Goal: Transaction & Acquisition: Purchase product/service

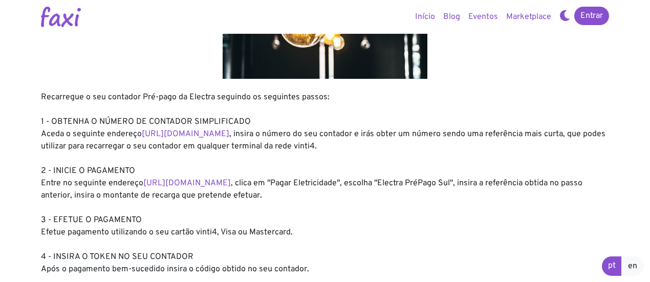
scroll to position [101, 0]
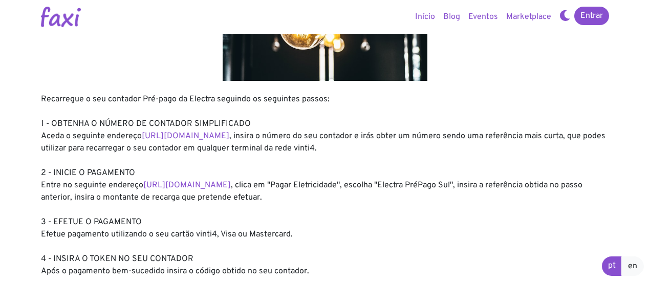
click at [185, 175] on div "Recarregue o seu contador Pré-pago da Electra seguindo os seguintes passos: 1 -…" at bounding box center [325, 185] width 568 height 184
click at [180, 180] on link "https://faxi.online/bill-payment/2" at bounding box center [187, 185] width 88 height 10
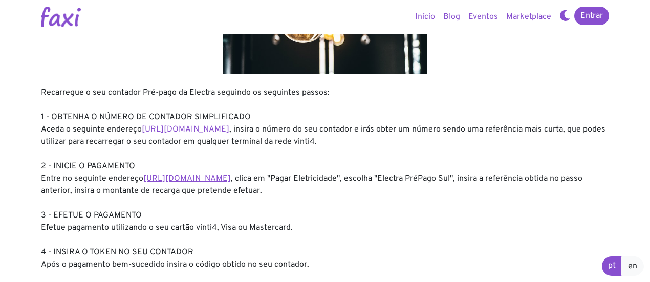
scroll to position [108, 0]
click at [222, 179] on link "https://faxi.online/bill-payment/2" at bounding box center [187, 179] width 88 height 10
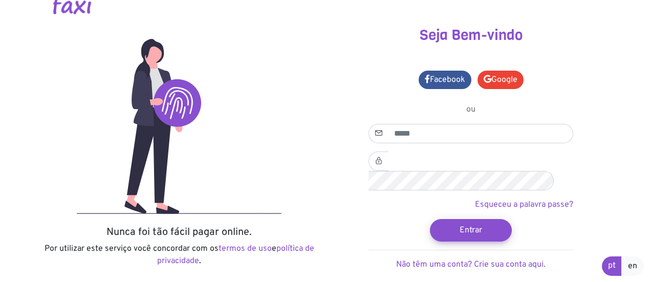
scroll to position [18, 0]
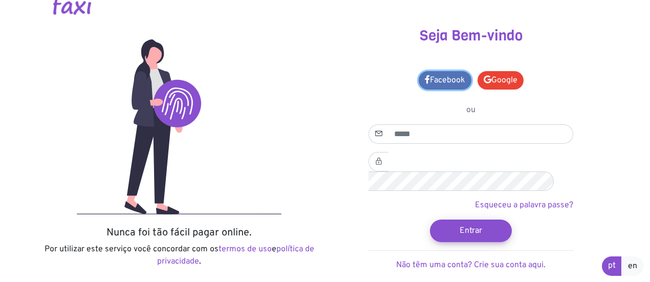
click at [454, 82] on link "Facebook" at bounding box center [445, 80] width 53 height 18
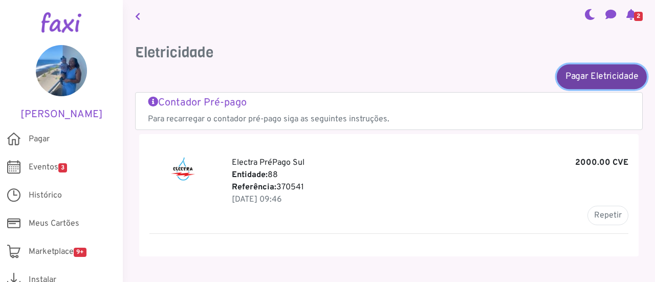
click at [610, 77] on link "Pagar Eletricidade" at bounding box center [602, 76] width 90 height 25
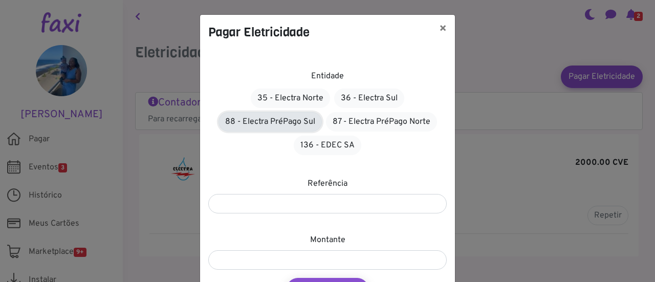
click at [290, 119] on link "88 - Electra PréPago Sul" at bounding box center [270, 121] width 103 height 19
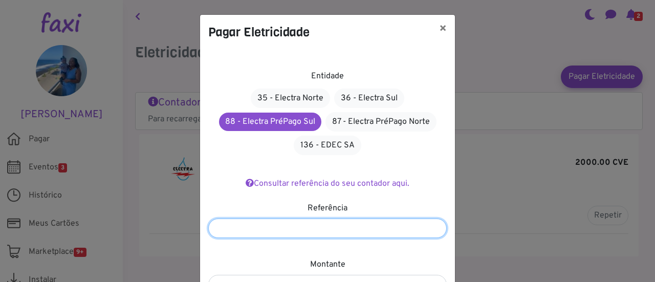
click at [318, 223] on input "number" at bounding box center [327, 228] width 239 height 19
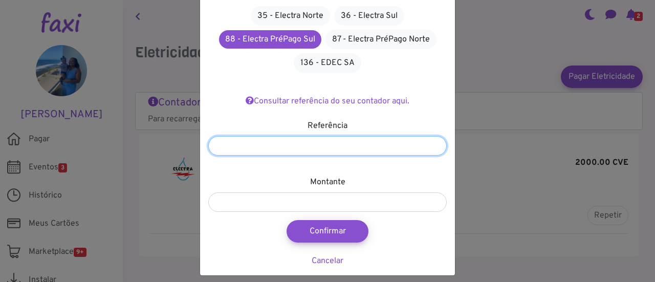
scroll to position [89, 0]
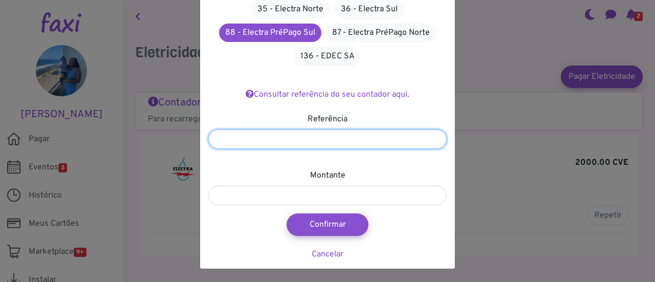
type input "*******"
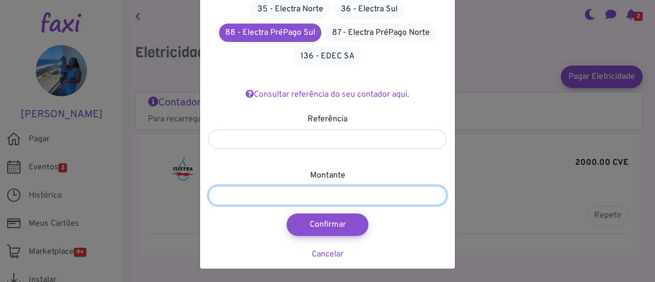
click at [349, 197] on input "number" at bounding box center [327, 195] width 239 height 19
type input "****"
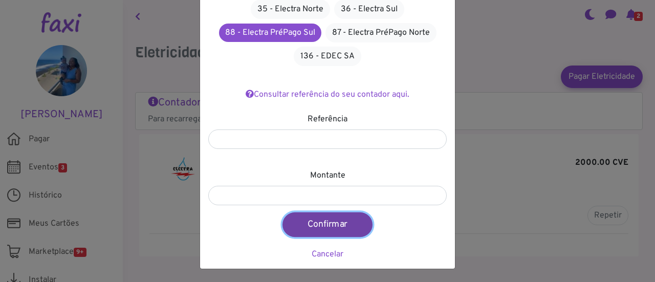
click at [331, 219] on button "Confirmar" at bounding box center [328, 224] width 90 height 25
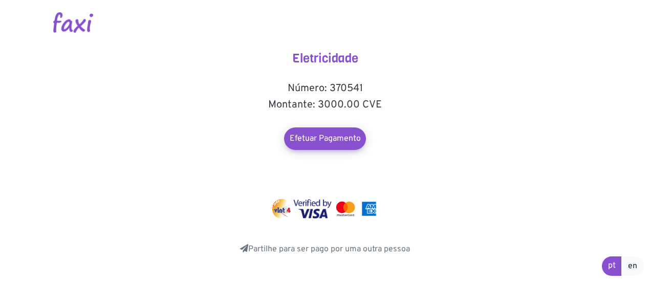
scroll to position [4, 0]
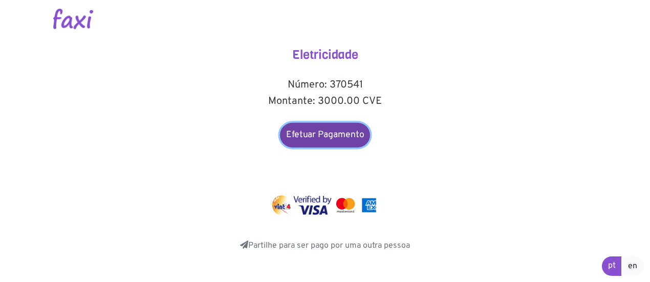
click at [349, 129] on link "Efetuar Pagamento" at bounding box center [325, 135] width 90 height 25
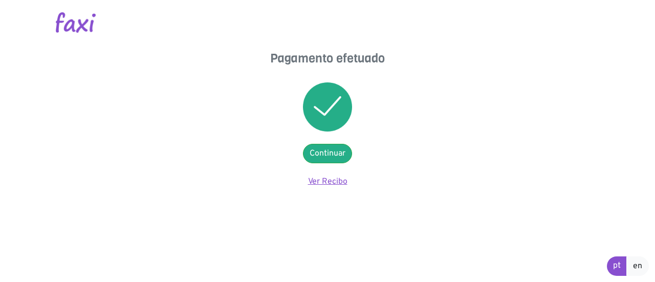
click at [335, 184] on link "Ver Recibo" at bounding box center [327, 182] width 39 height 10
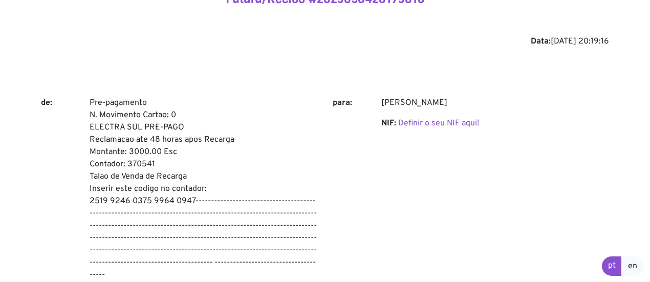
scroll to position [55, 0]
